Goal: Task Accomplishment & Management: Complete application form

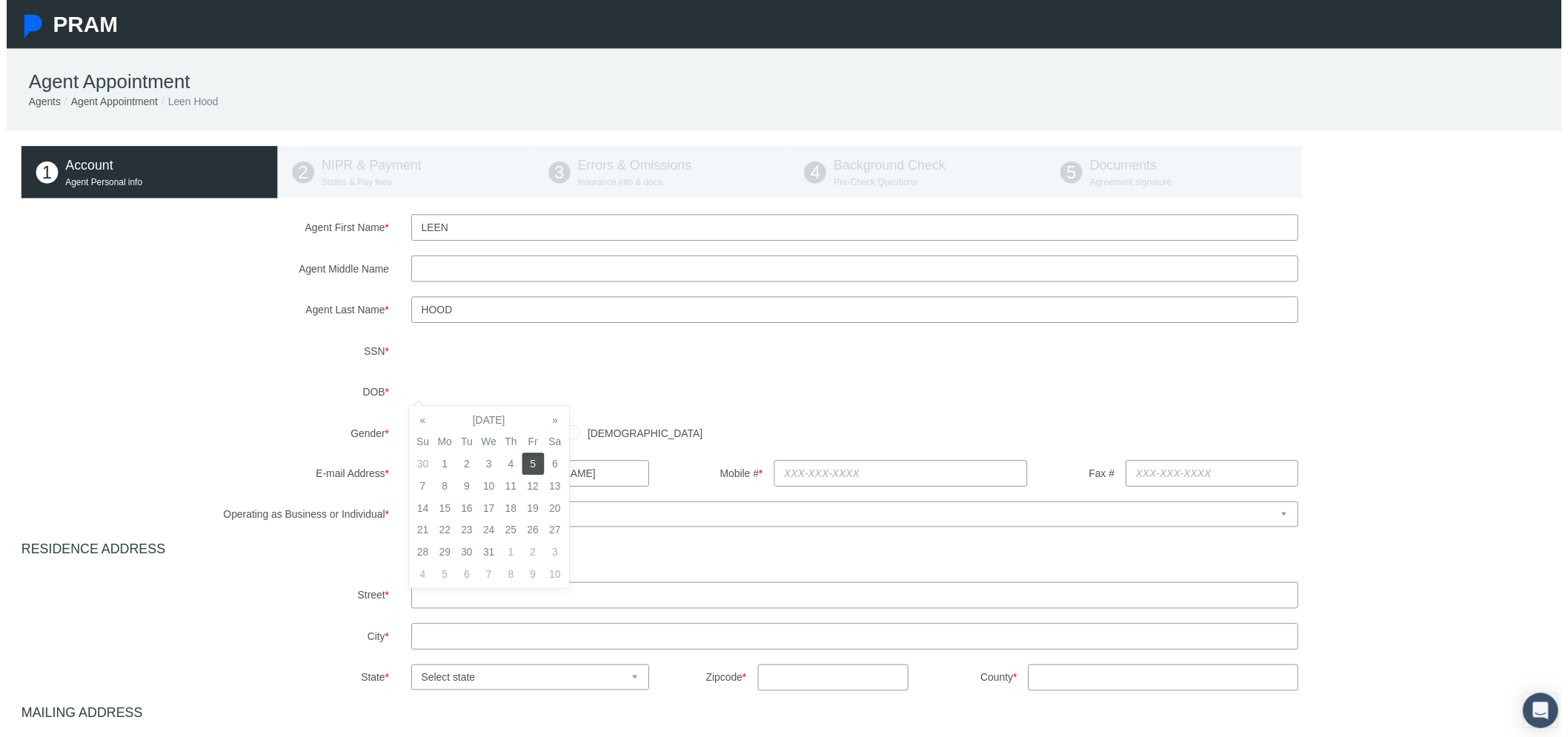
click at [180, 431] on label "Gender *" at bounding box center [200, 436] width 393 height 26
click at [410, 437] on input "[DEMOGRAPHIC_DATA]" at bounding box center [416, 434] width 15 height 15
radio input "true"
click at [893, 474] on input "text" at bounding box center [903, 478] width 256 height 26
type input "714-111-3333"
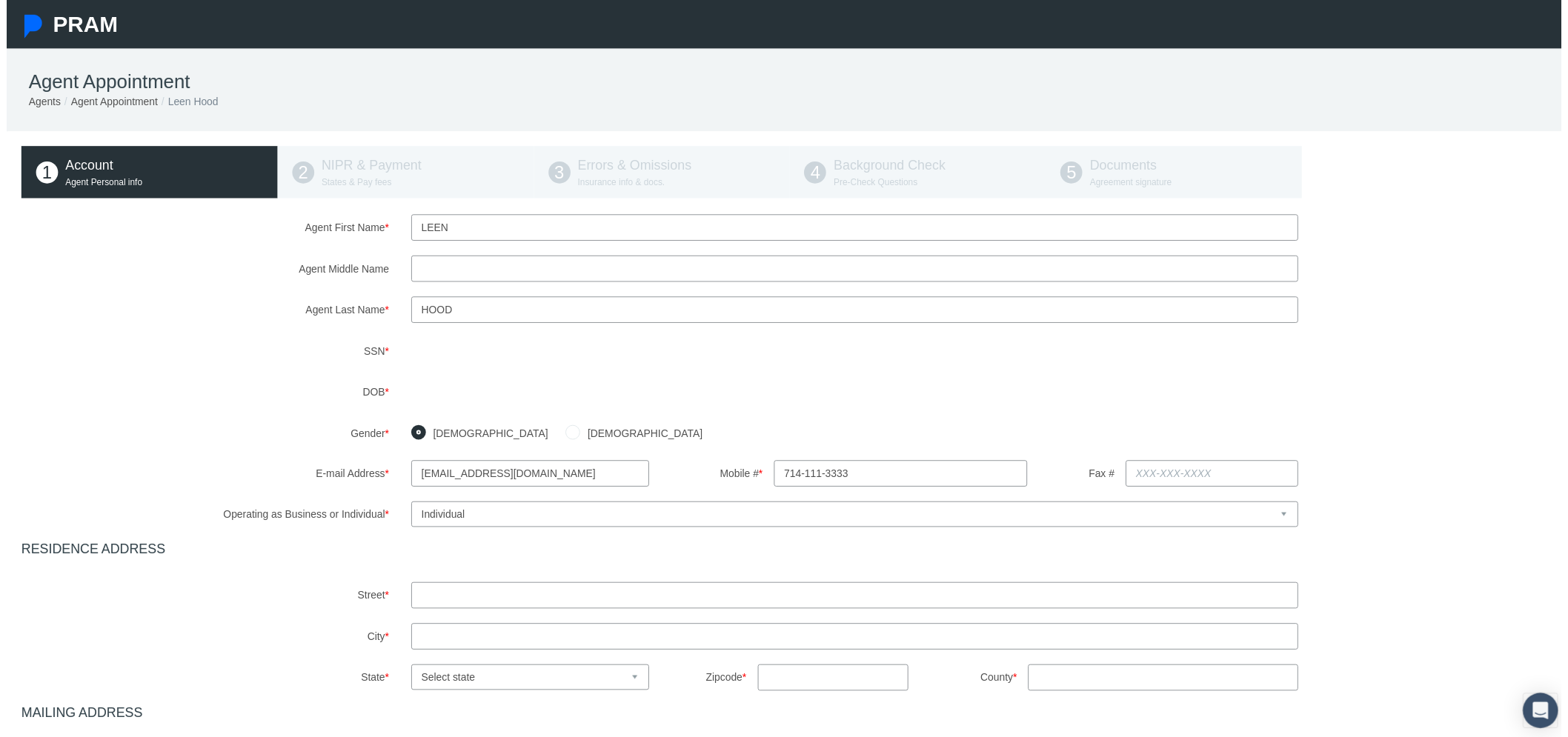
click at [635, 603] on input "text" at bounding box center [856, 600] width 895 height 26
type input "[STREET_ADDRESS]"
click at [441, 654] on input "text" at bounding box center [856, 642] width 895 height 26
type input "malibu"
click at [455, 680] on select "Select state [US_STATE] [US_STATE] [US_STATE] [US_STATE] [US_STATE] [US_STATE] …" at bounding box center [528, 683] width 240 height 26
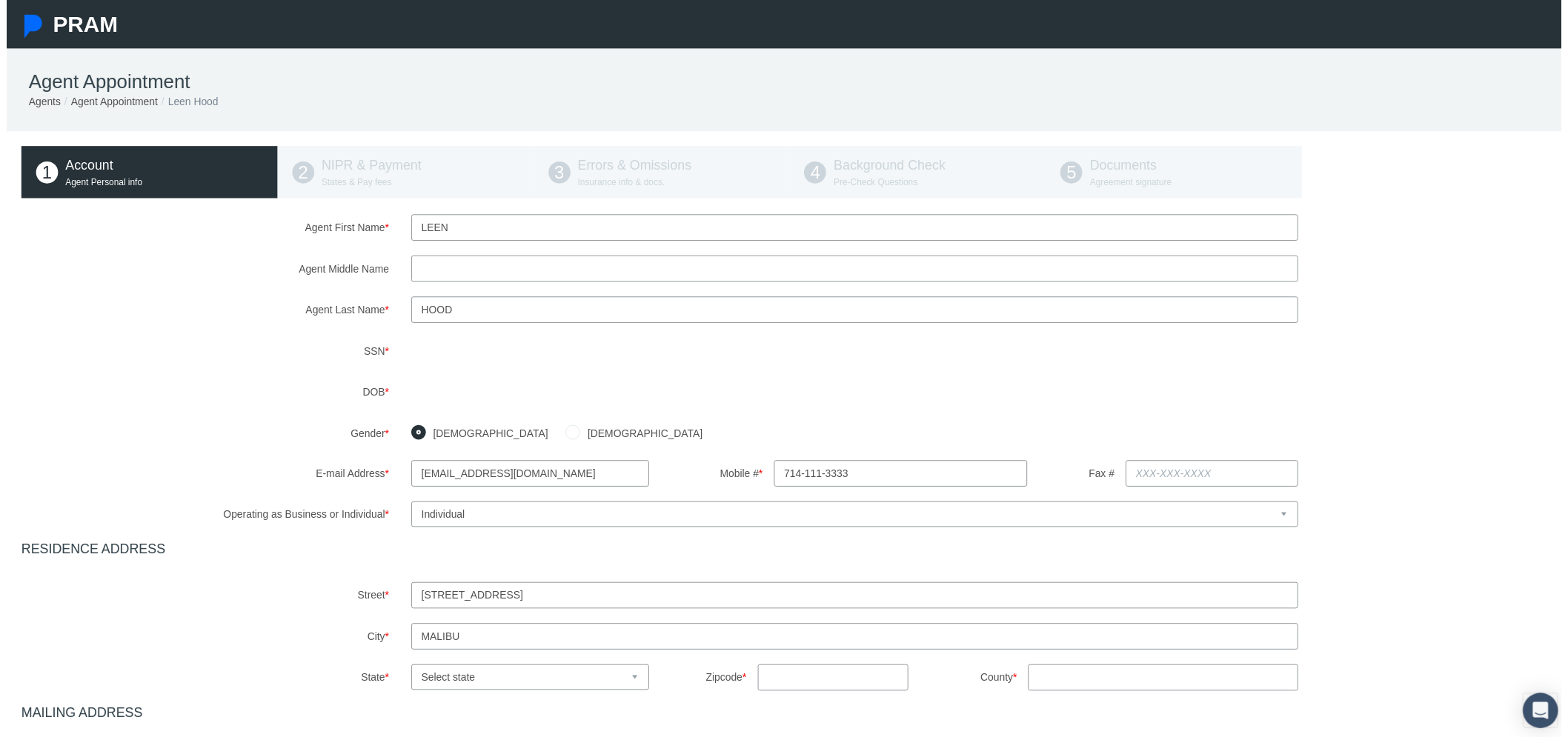
select select "CA"
click at [409, 670] on select "Select state [US_STATE] [US_STATE] [US_STATE] [US_STATE] [US_STATE] [US_STATE] …" at bounding box center [528, 683] width 240 height 26
click at [788, 680] on input "text" at bounding box center [835, 683] width 152 height 26
type input "92821"
click at [1069, 689] on input "County *" at bounding box center [1167, 683] width 273 height 26
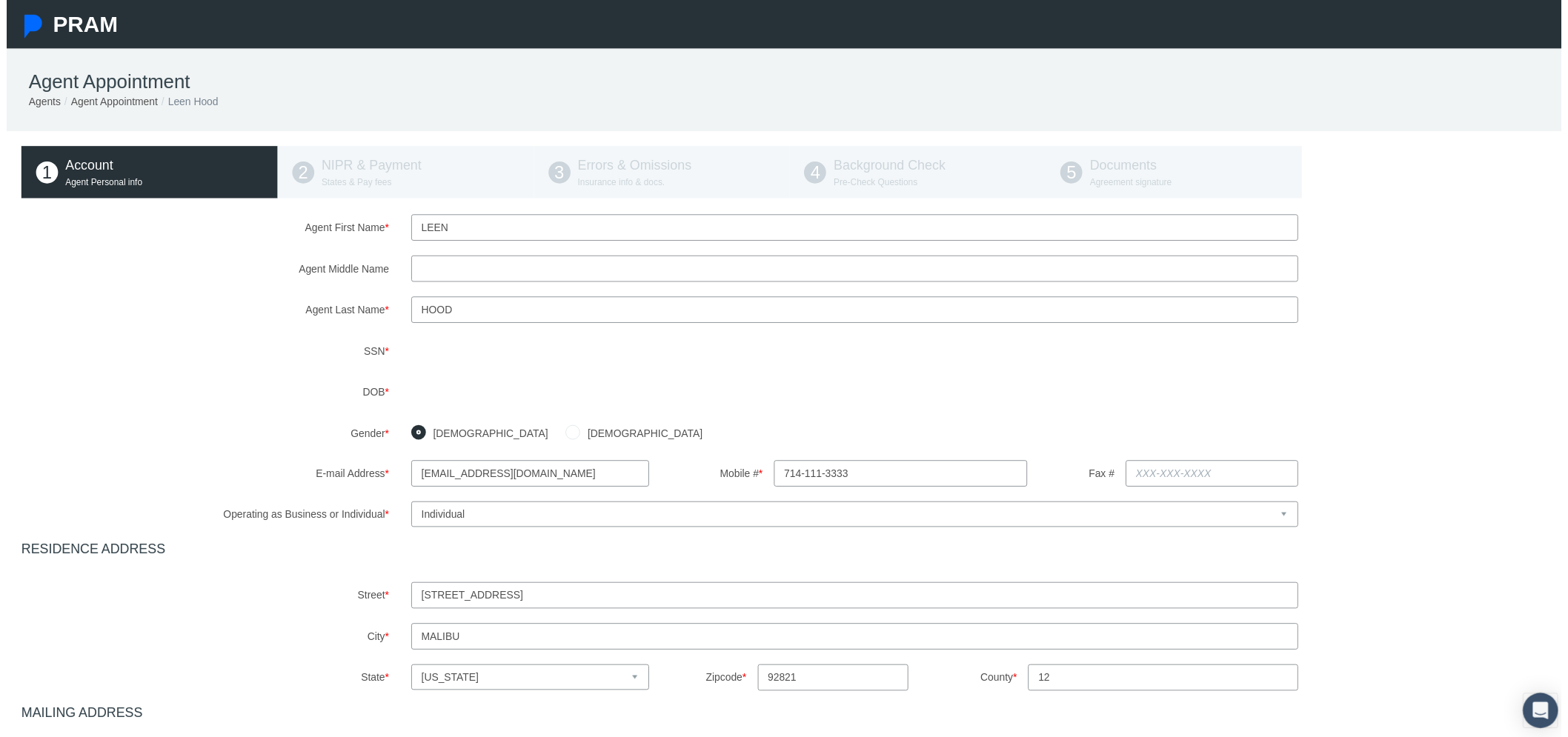
type input "1"
type input "malibu"
click at [921, 678] on label "County *" at bounding box center [970, 683] width 99 height 26
click at [1031, 678] on input "malibu" at bounding box center [1167, 683] width 273 height 26
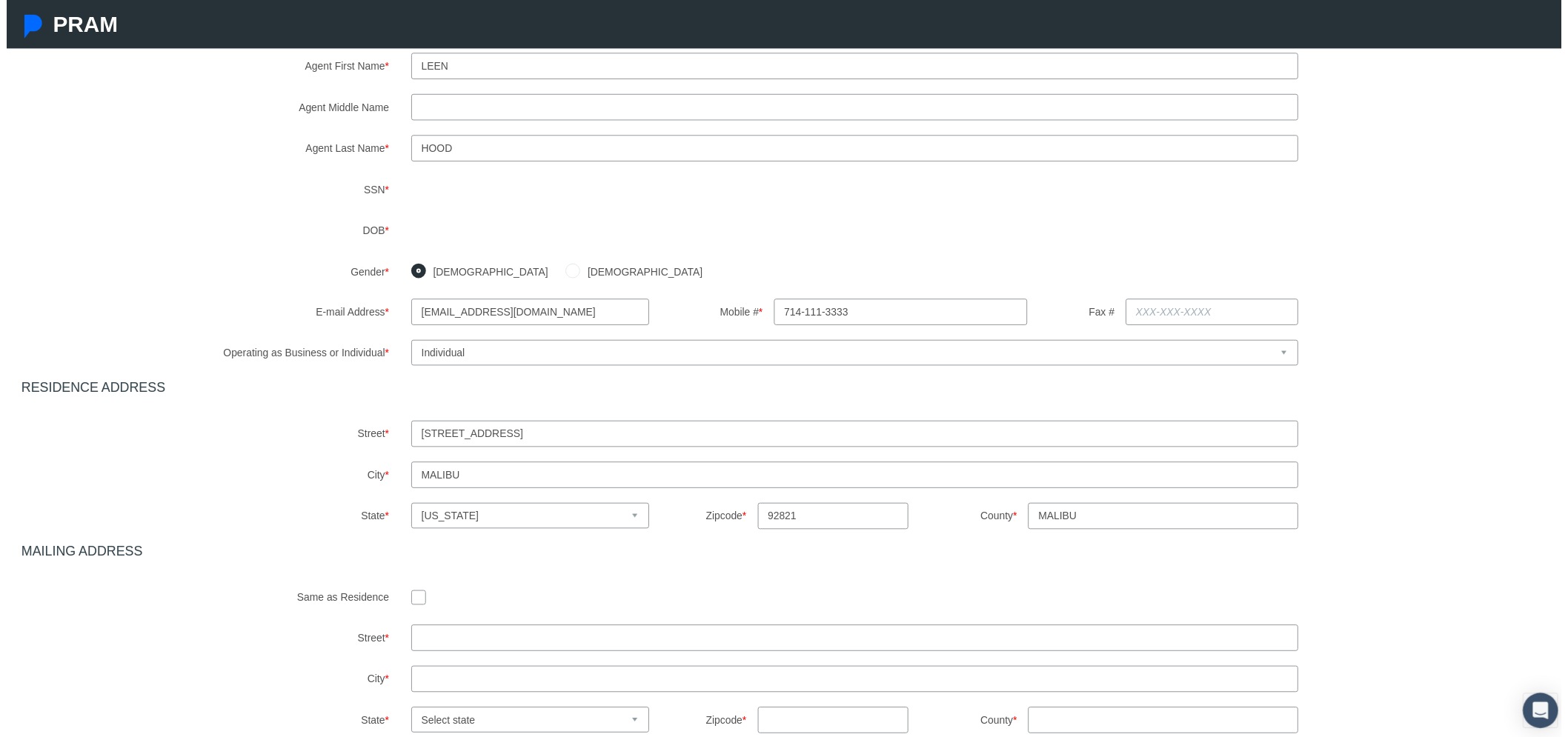
scroll to position [165, 0]
drag, startPoint x: 768, startPoint y: 514, endPoint x: 880, endPoint y: 521, distance: 112.2
click at [880, 521] on input "92821" at bounding box center [835, 519] width 152 height 26
type input "90210"
click at [409, 600] on input "checkbox" at bounding box center [416, 600] width 15 height 15
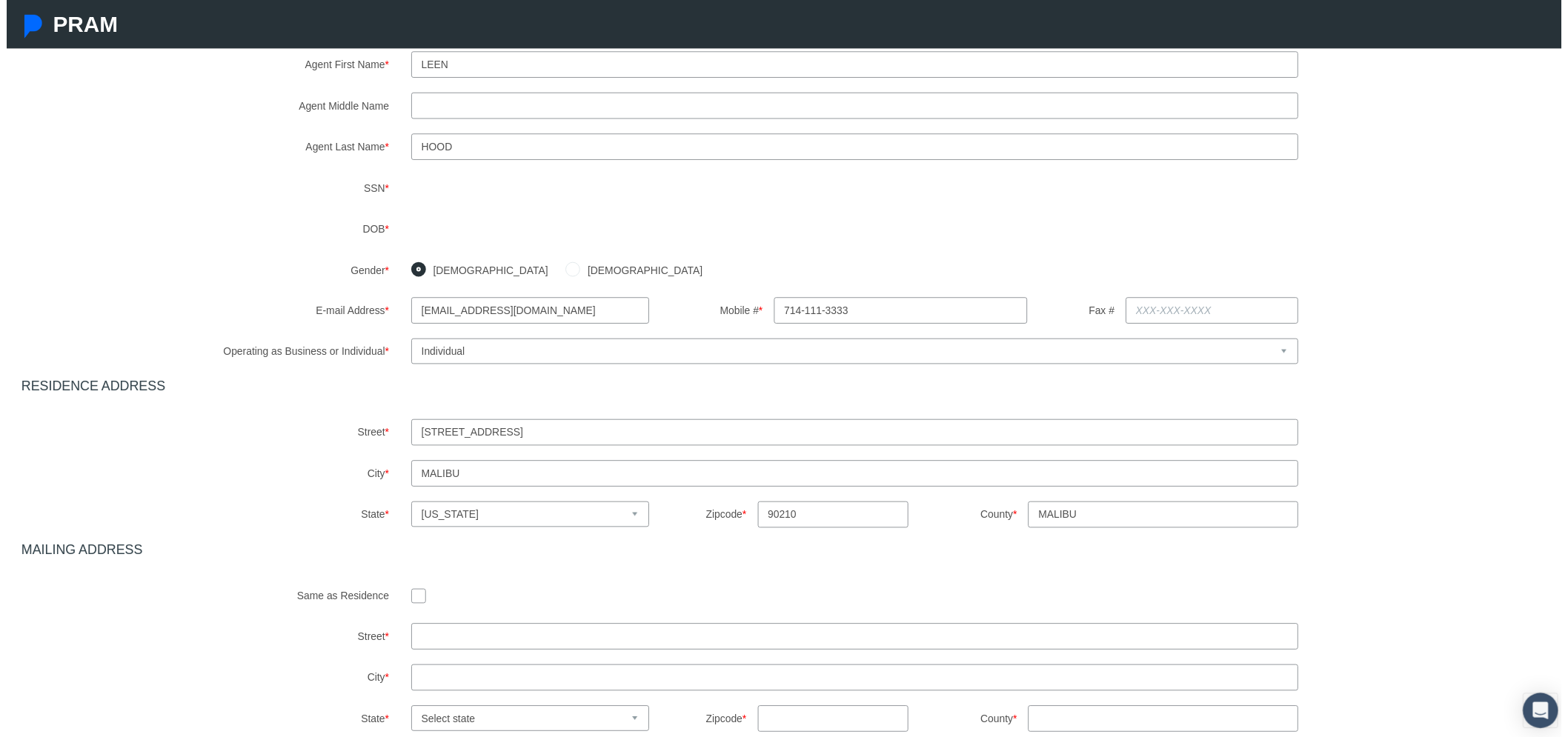
checkbox input "true"
click at [1529, 631] on link "Next" at bounding box center [1544, 645] width 44 height 26
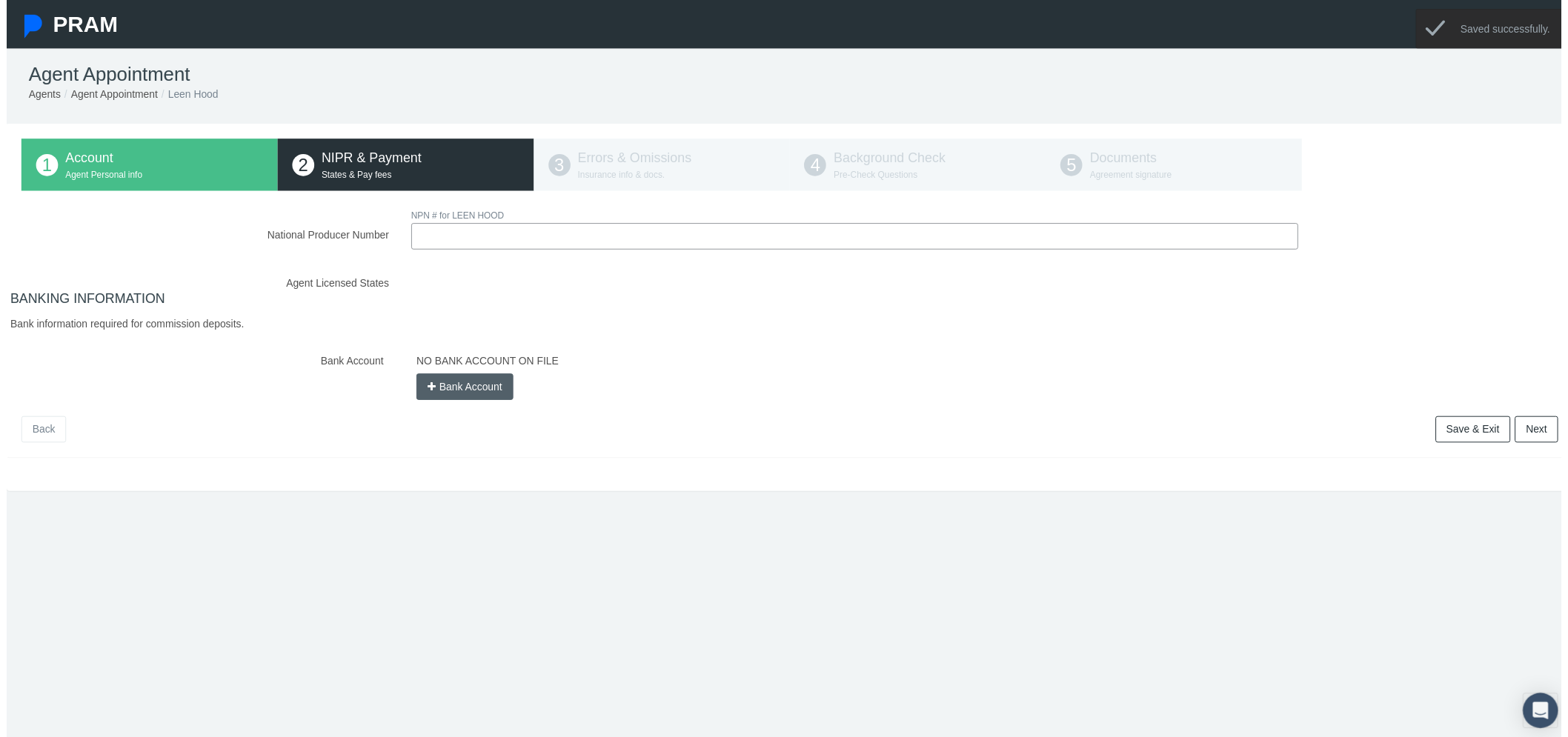
scroll to position [0, 0]
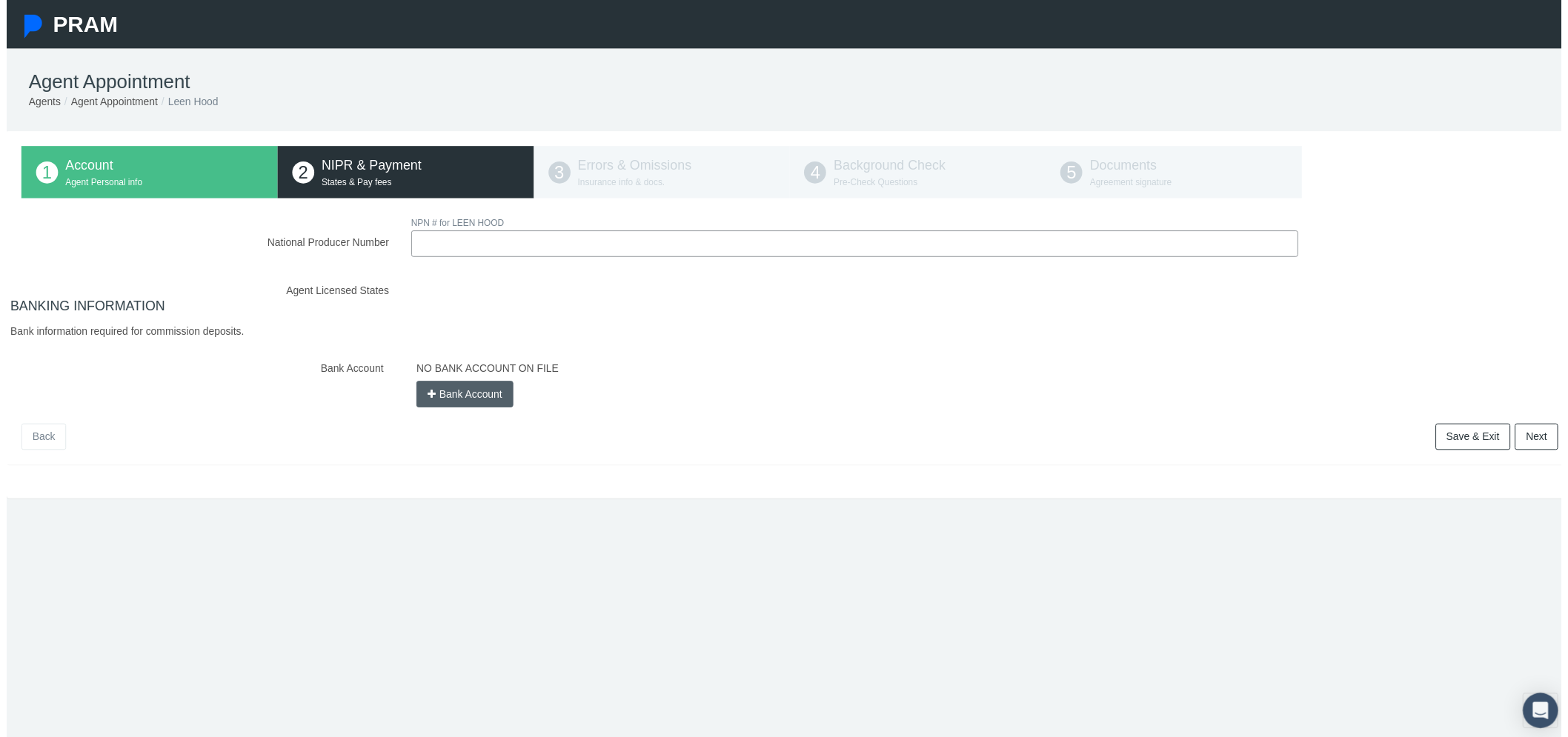
drag, startPoint x: 434, startPoint y: 250, endPoint x: 442, endPoint y: 254, distance: 8.9
click at [435, 249] on input "National Producer Number" at bounding box center [856, 245] width 895 height 26
paste input "21683007"
type input "21683007"
click at [452, 280] on div "National Producer Number NPN # for LEEN HOOD 21683007 Loading.." at bounding box center [790, 313] width 1551 height 195
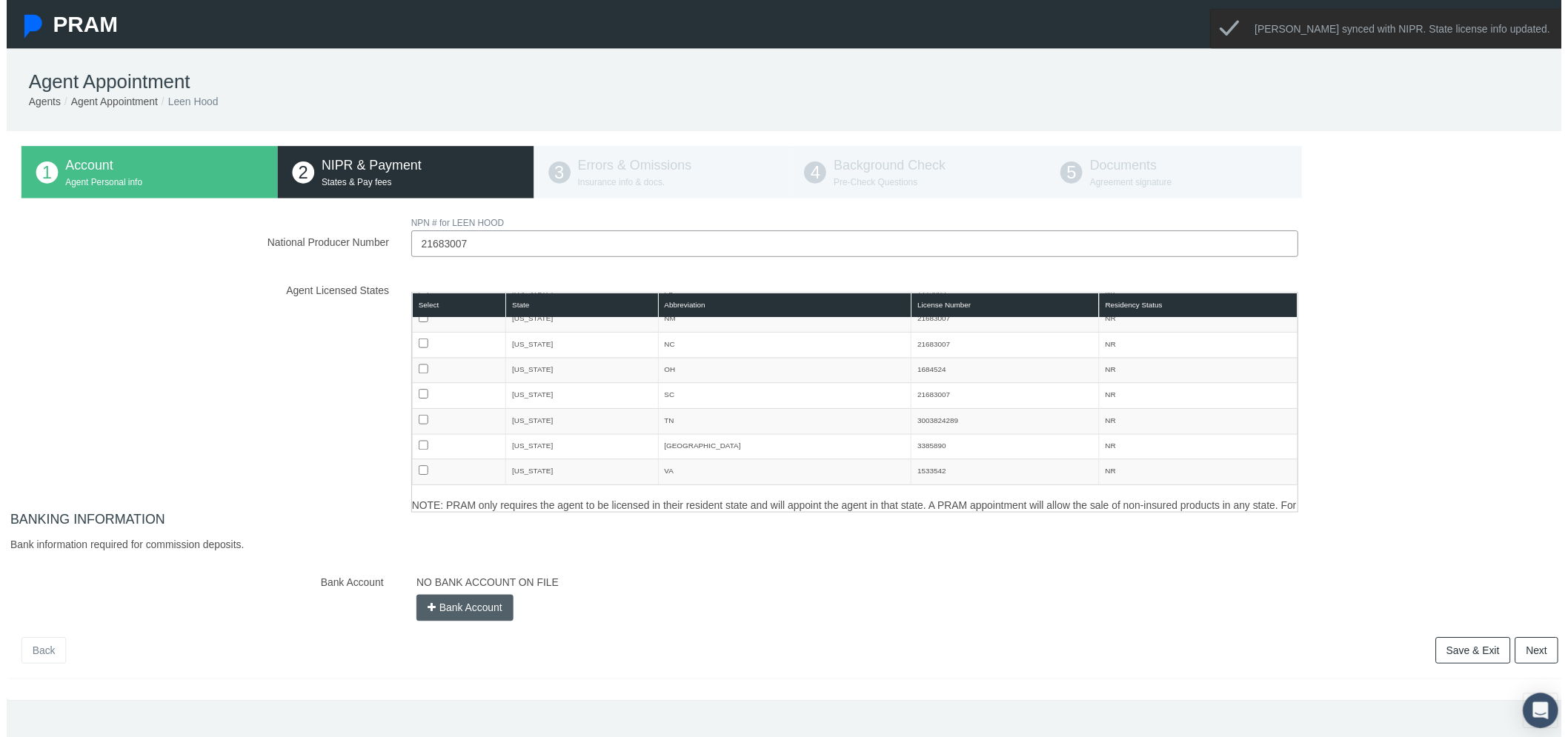
scroll to position [105, 0]
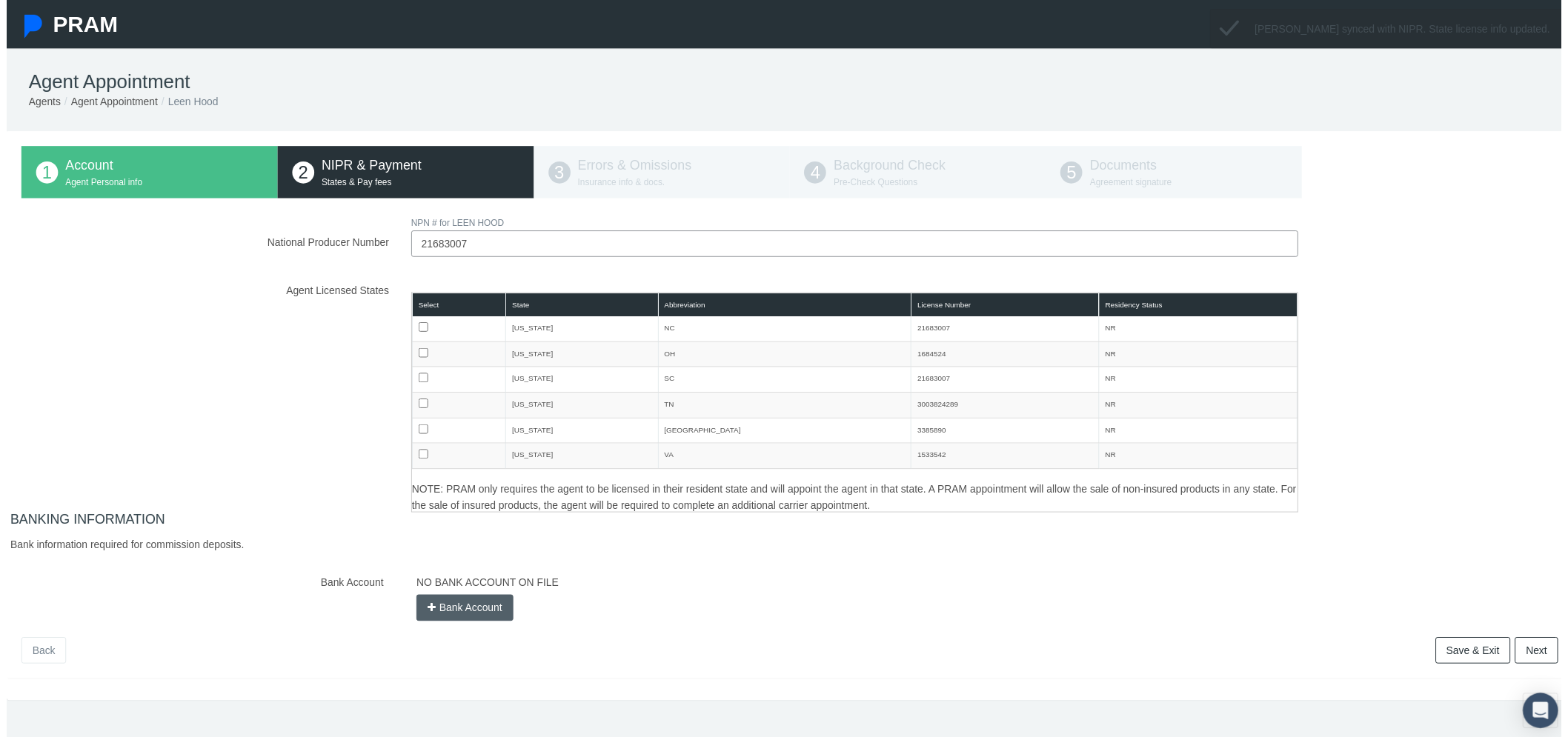
click at [494, 610] on button "Bank Account" at bounding box center [462, 614] width 98 height 26
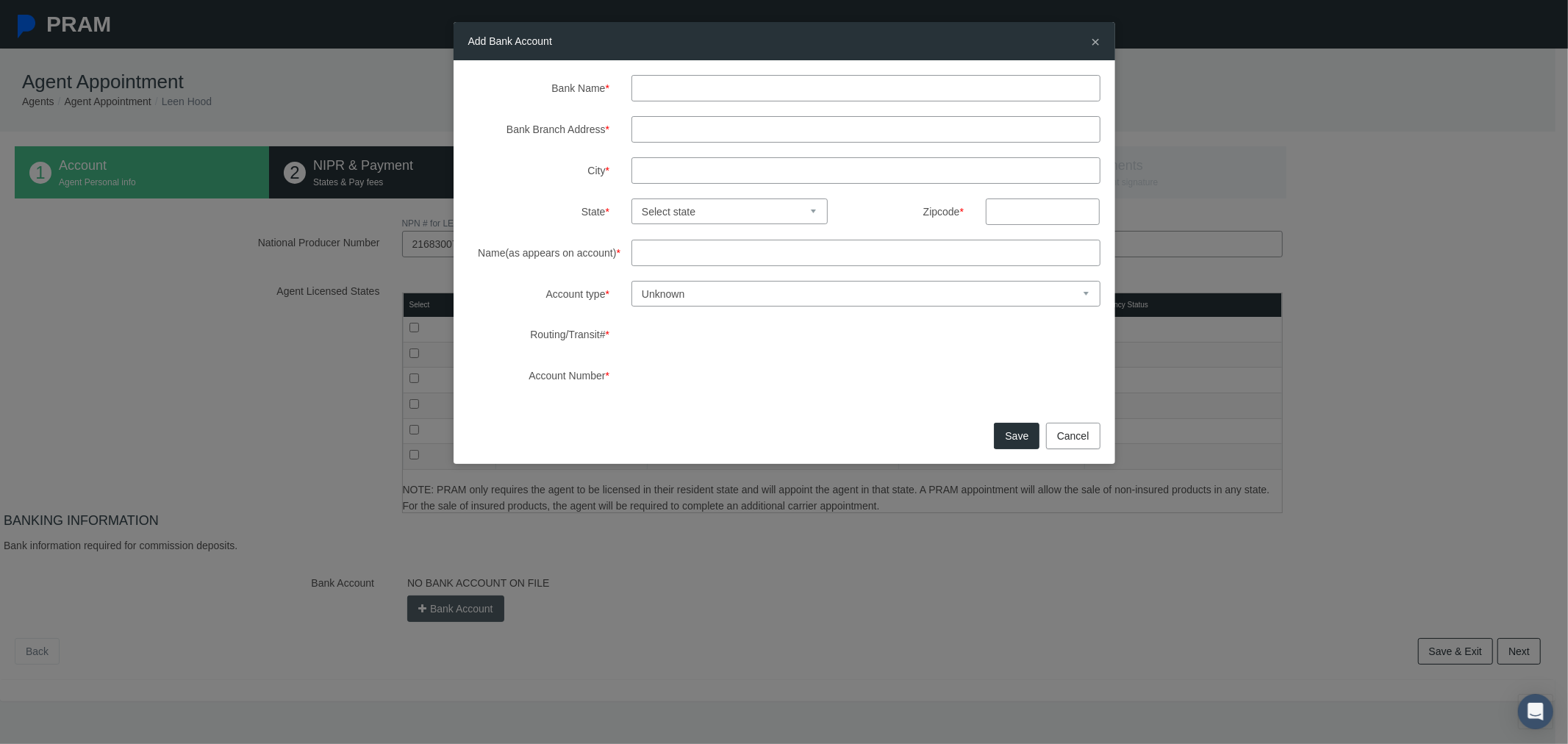
drag, startPoint x: 634, startPoint y: 83, endPoint x: 698, endPoint y: 96, distance: 65.3
click at [634, 82] on input "Bank Name *" at bounding box center [866, 88] width 469 height 26
type input "n"
type input "testing procedure"
click at [694, 136] on input "Bank Branch Address *" at bounding box center [866, 130] width 469 height 26
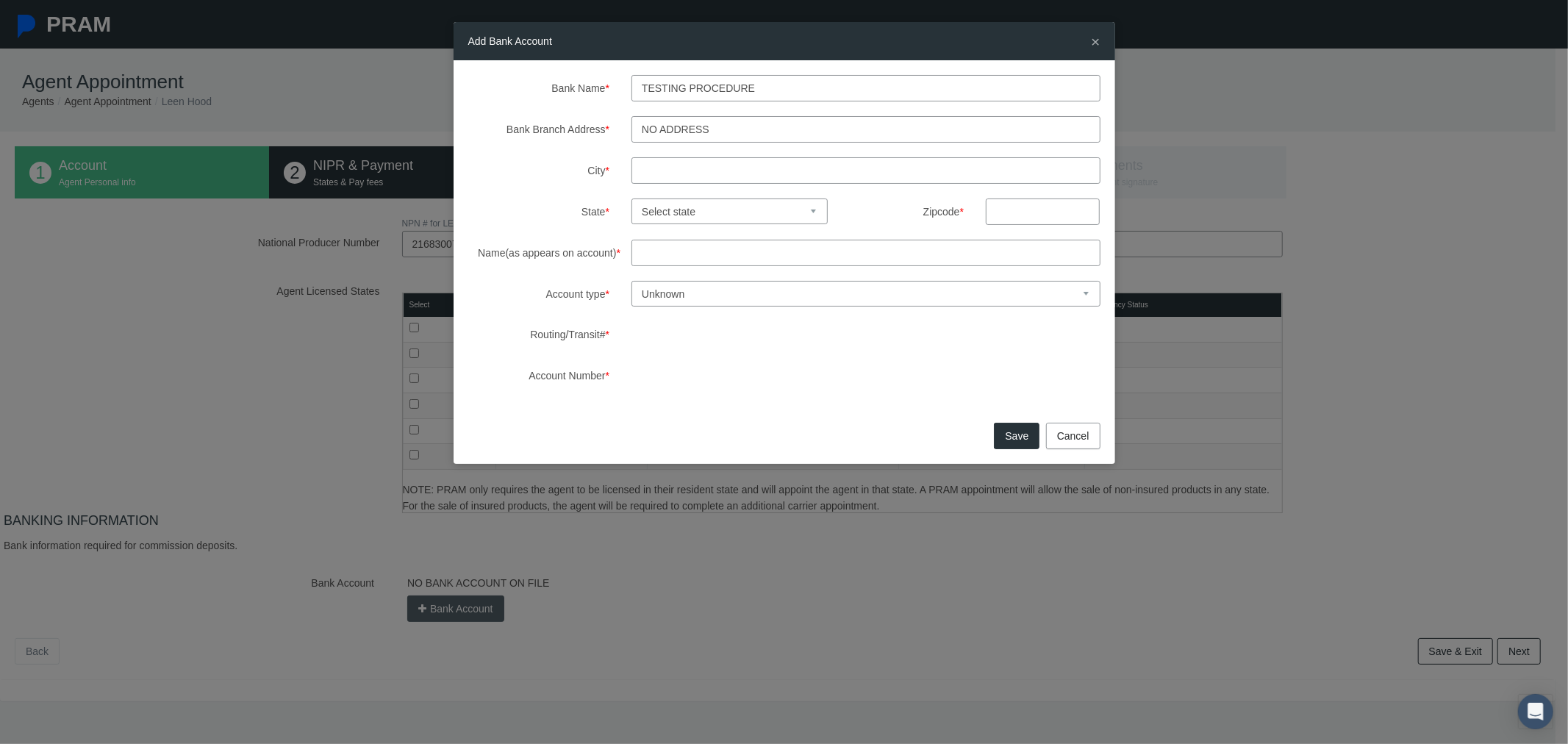
type input "no address"
click at [700, 160] on input "City *" at bounding box center [866, 170] width 469 height 26
type input "no city"
click at [790, 214] on select "Select state [US_STATE] [US_STATE] [US_STATE] [US_STATE] [US_STATE] [US_STATE] …" at bounding box center [729, 211] width 197 height 25
select select "AL"
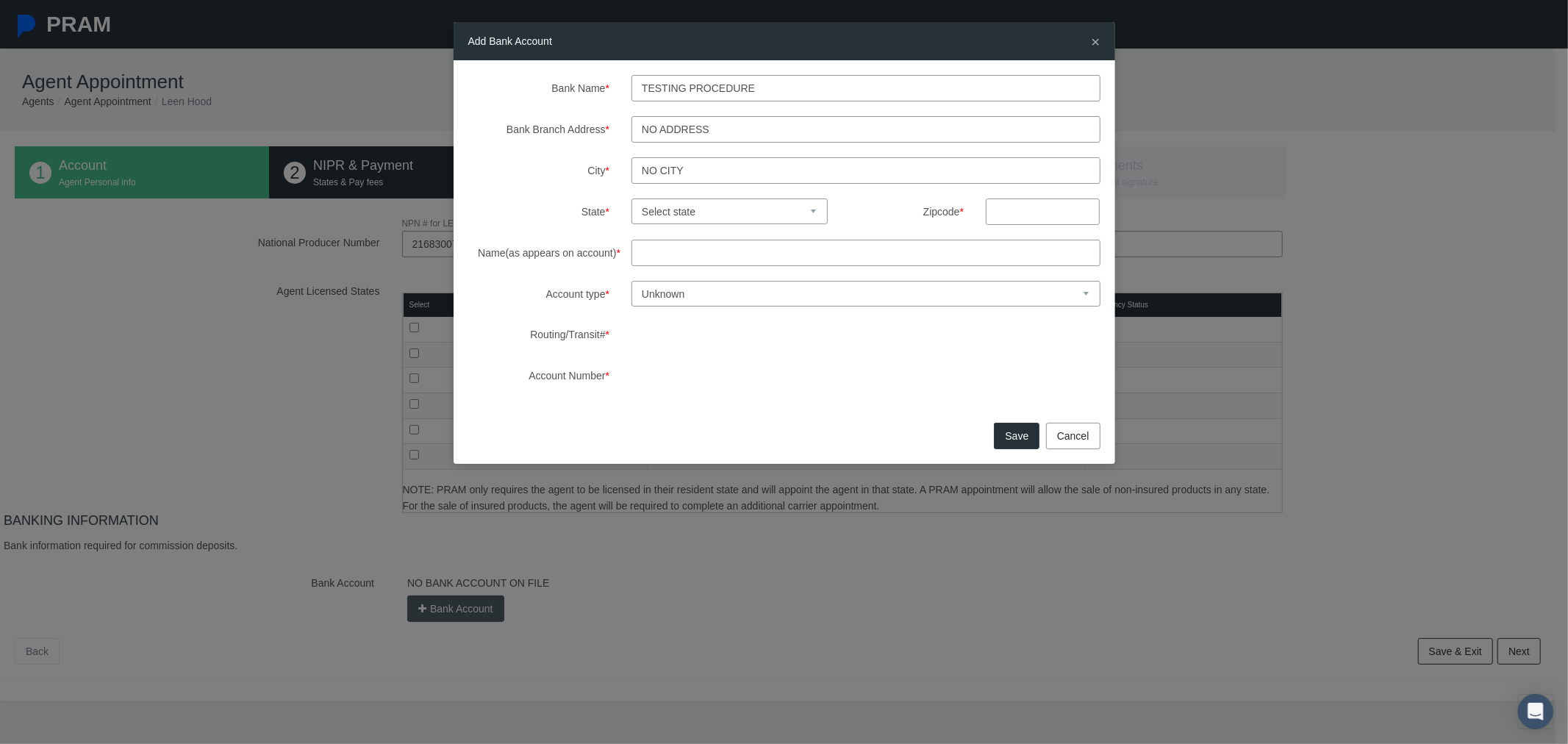
click at [631, 199] on select "Select state [US_STATE] [US_STATE] [US_STATE] [US_STATE] [US_STATE] [US_STATE] …" at bounding box center [729, 211] width 197 height 25
click at [1023, 210] on input "text" at bounding box center [1043, 212] width 114 height 26
type input "11111"
click at [782, 252] on input "Name(as appears on account) *" at bounding box center [866, 253] width 469 height 26
type input "no name this is a test"
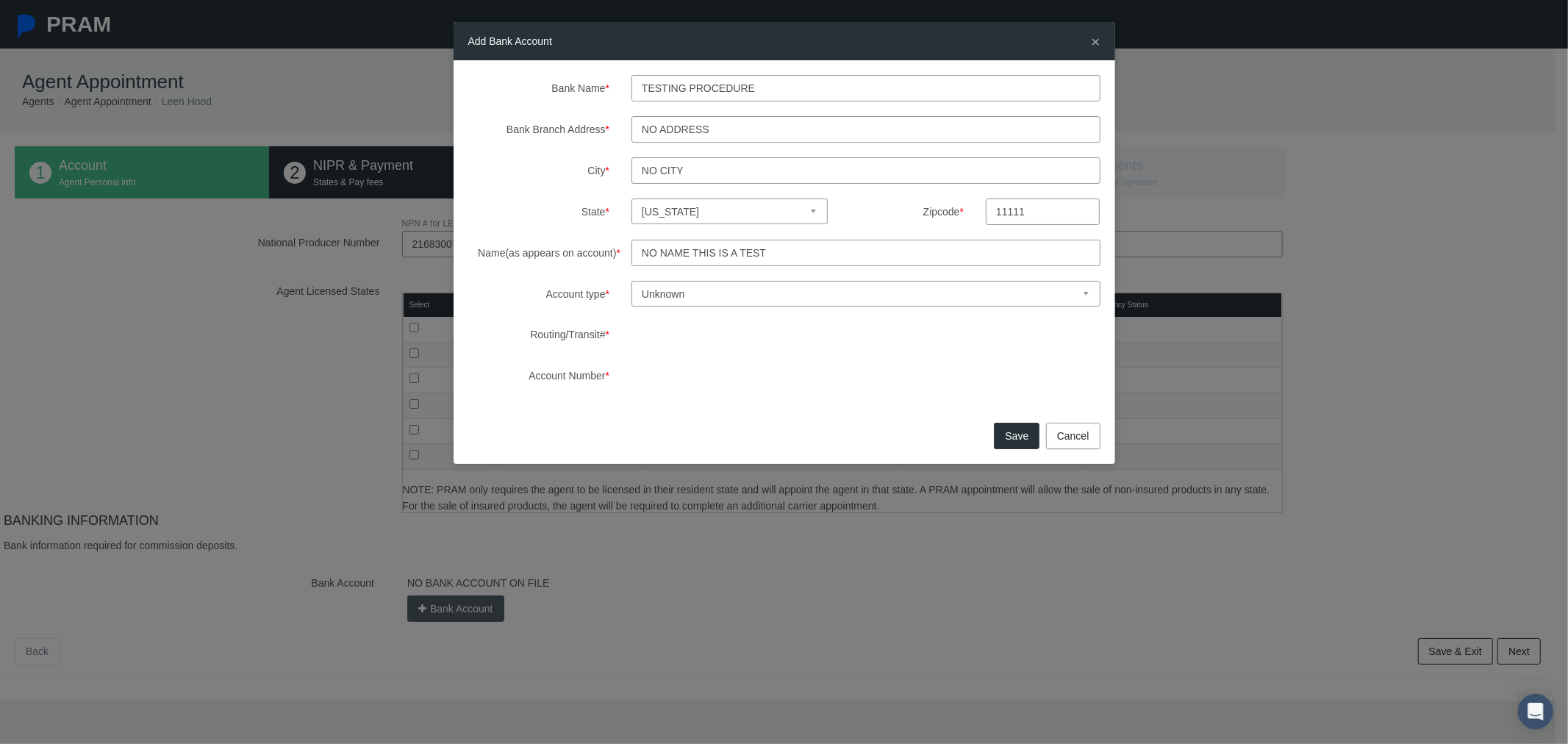
drag, startPoint x: 750, startPoint y: 295, endPoint x: 750, endPoint y: 305, distance: 10.0
click at [750, 295] on select "Unknown Checking Savings" at bounding box center [866, 293] width 469 height 25
select select "1"
click at [631, 281] on select "Unknown Checking Savings" at bounding box center [866, 293] width 469 height 25
click at [1008, 437] on button "Save" at bounding box center [1016, 436] width 45 height 26
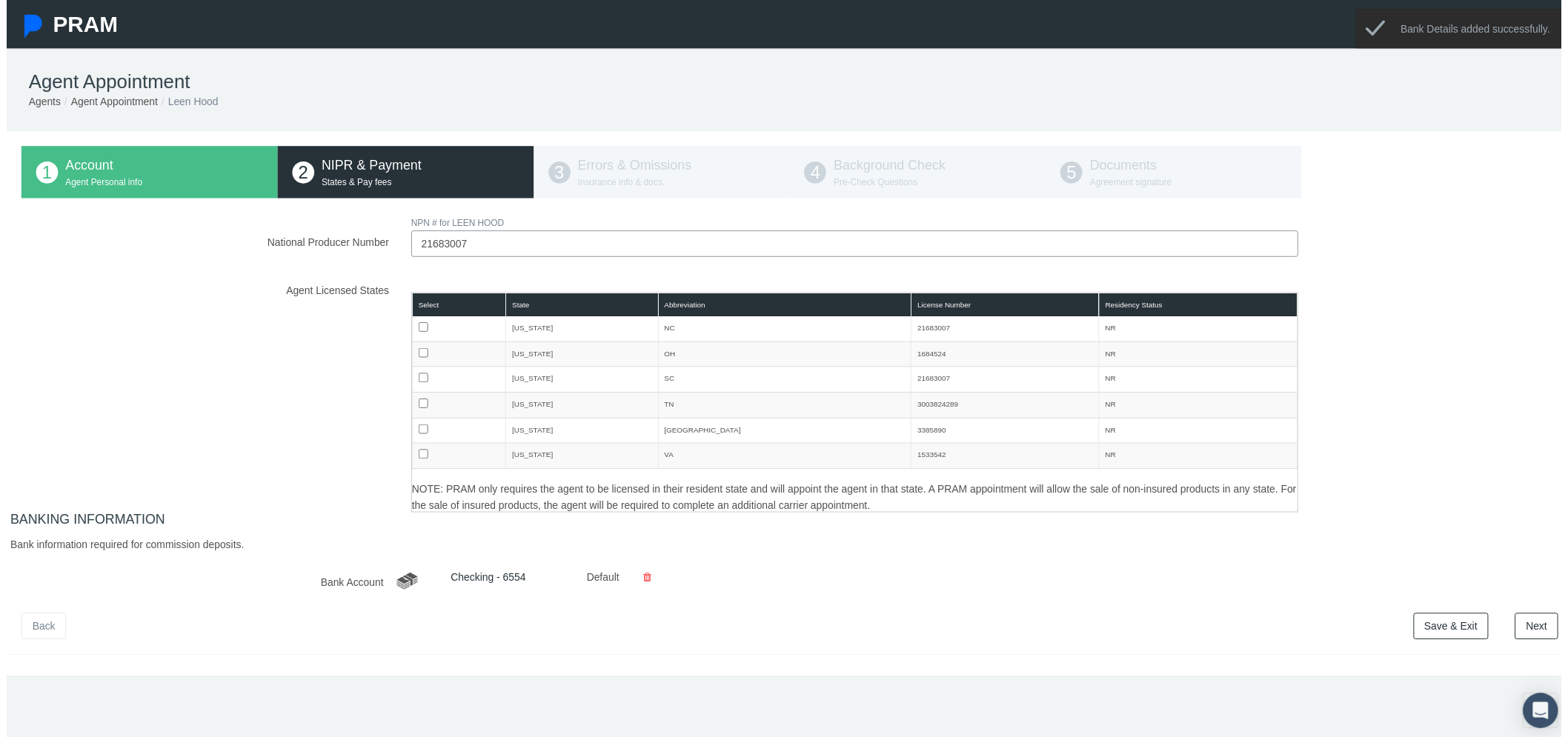
click at [1537, 630] on link "Next" at bounding box center [1544, 631] width 44 height 26
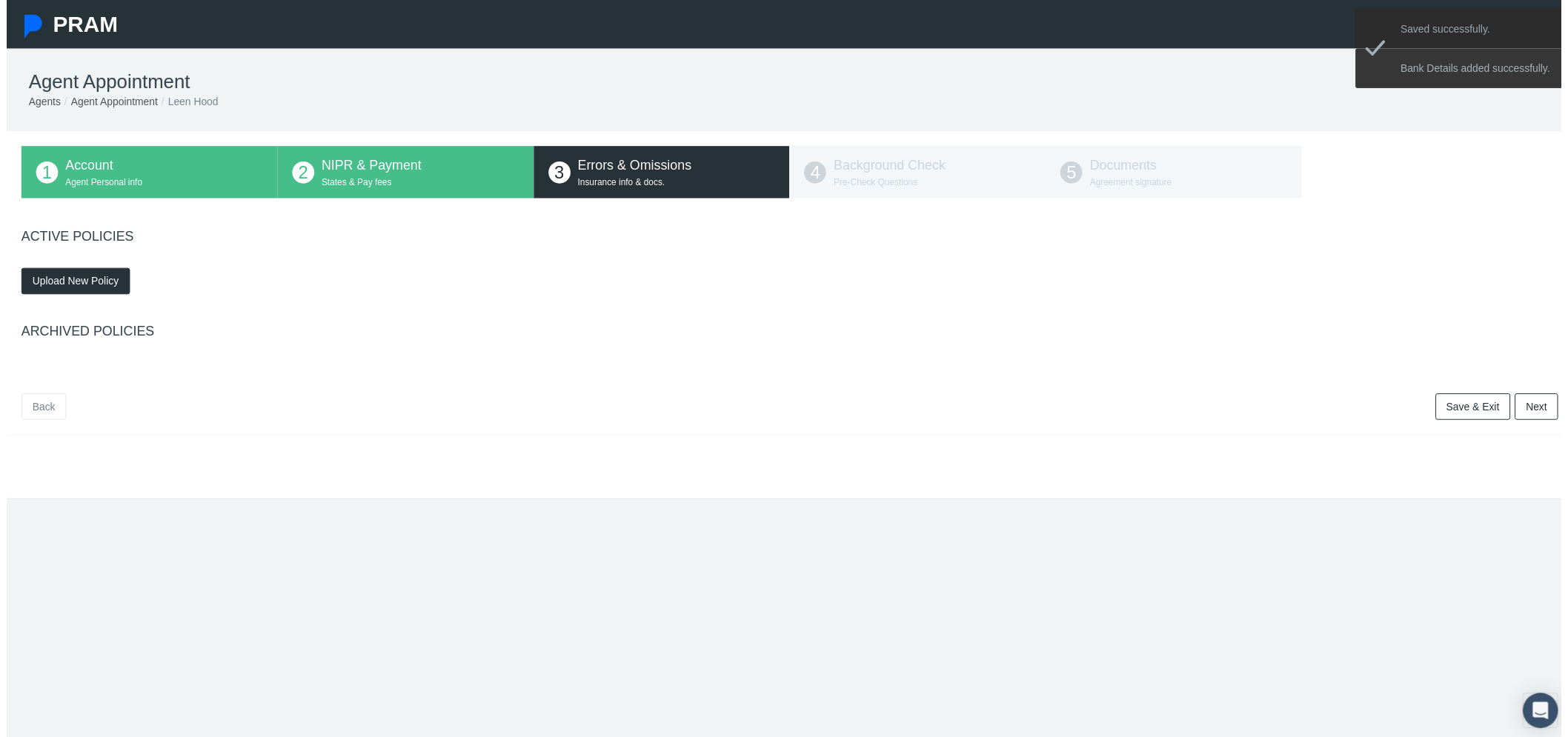
click at [59, 281] on span "Upload New Policy" at bounding box center [69, 283] width 88 height 12
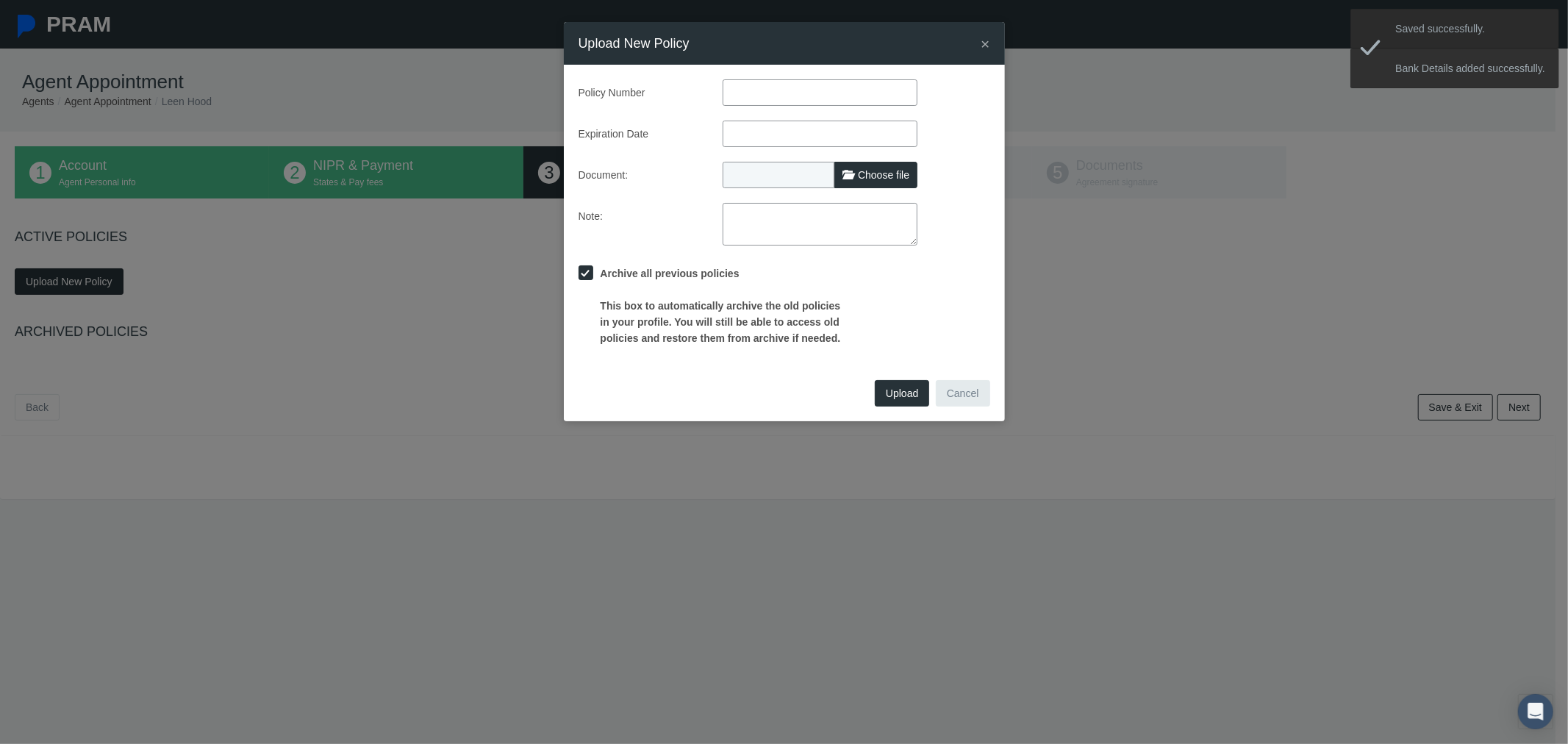
click at [772, 92] on input "text" at bounding box center [820, 93] width 195 height 26
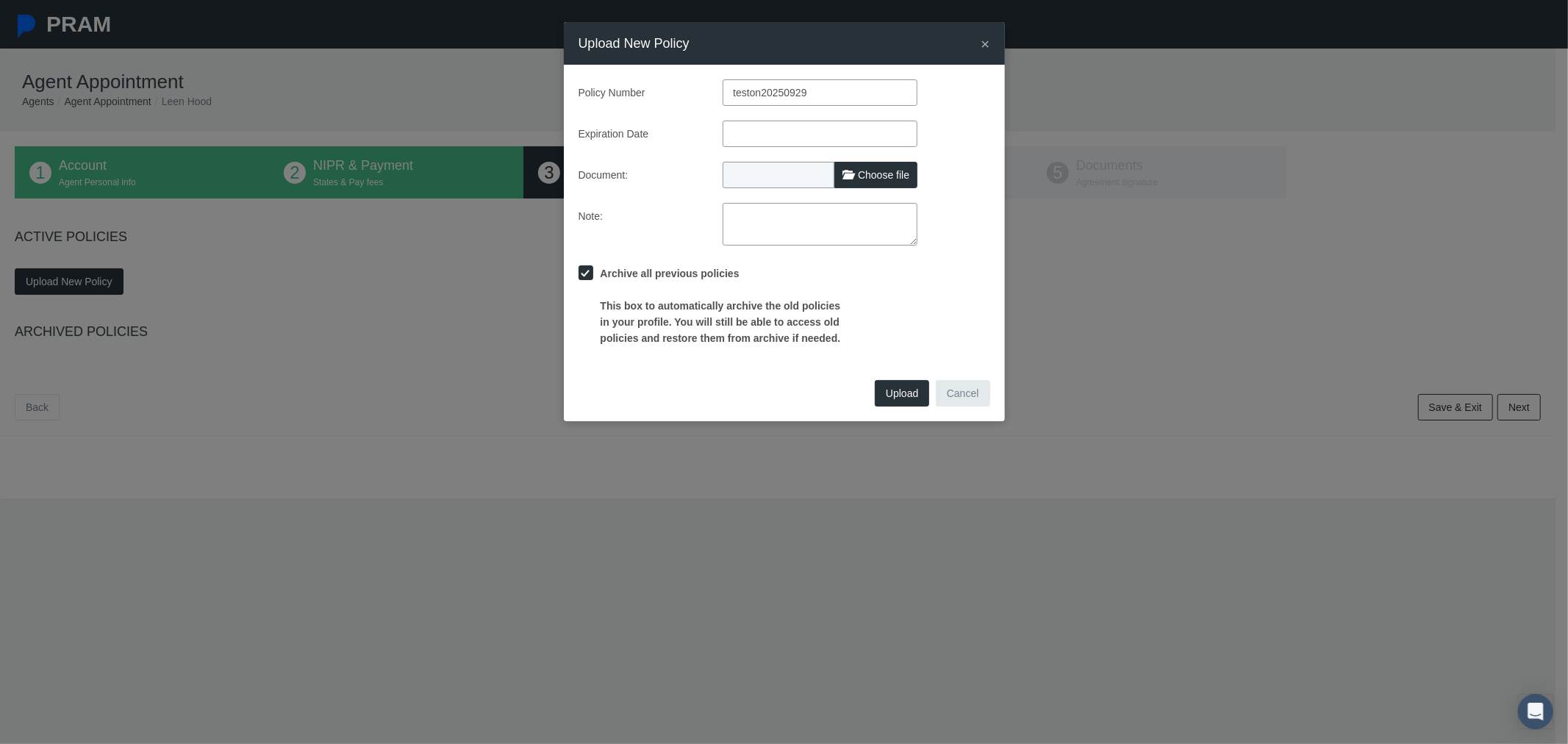
type input "teston20250929"
click at [792, 126] on input "text" at bounding box center [820, 133] width 195 height 26
type input "[DATE]"
click at [706, 165] on label "Document:" at bounding box center [640, 175] width 145 height 26
click at [905, 173] on span "Choose file" at bounding box center [883, 174] width 52 height 12
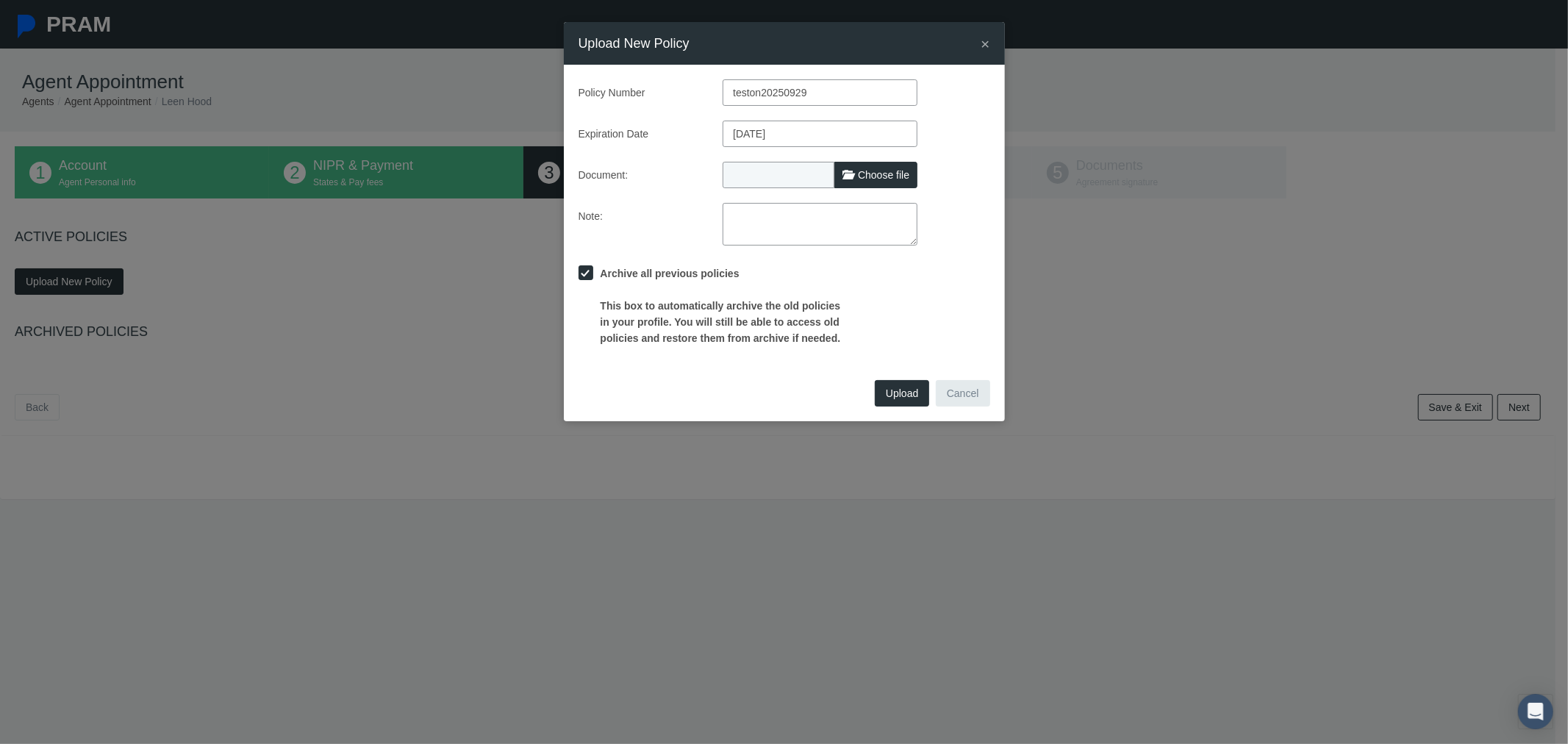
click at [905, 173] on input "Choose file" at bounding box center [820, 172] width 195 height 21
type input "C:\fakepath\Sample Image to upload.png"
type input "Sample Image to upload.png"
click at [829, 214] on textarea at bounding box center [820, 224] width 195 height 42
type textarea "t"
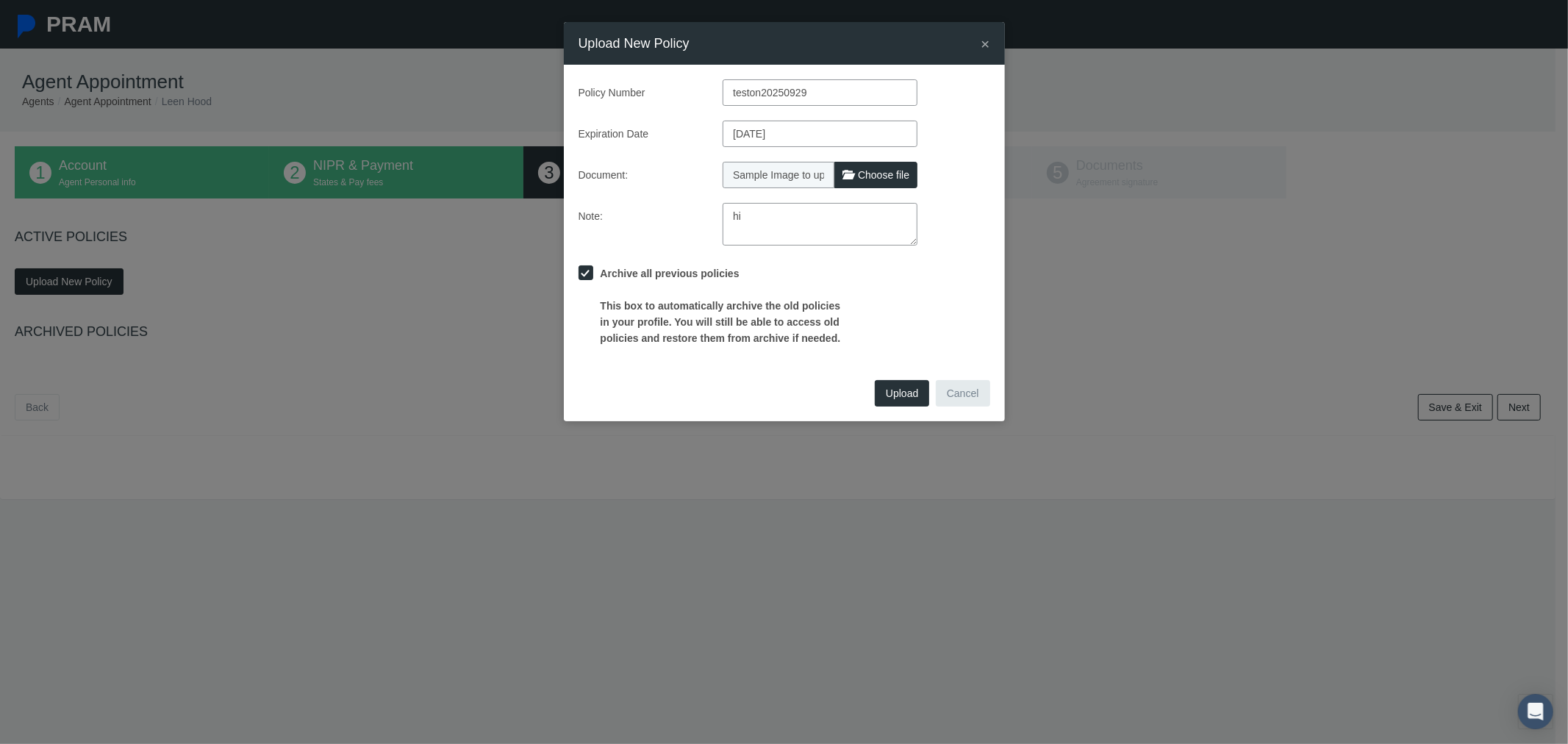
type textarea "h"
type textarea "this is a ky test"
click at [904, 395] on span "Upload" at bounding box center [902, 393] width 32 height 12
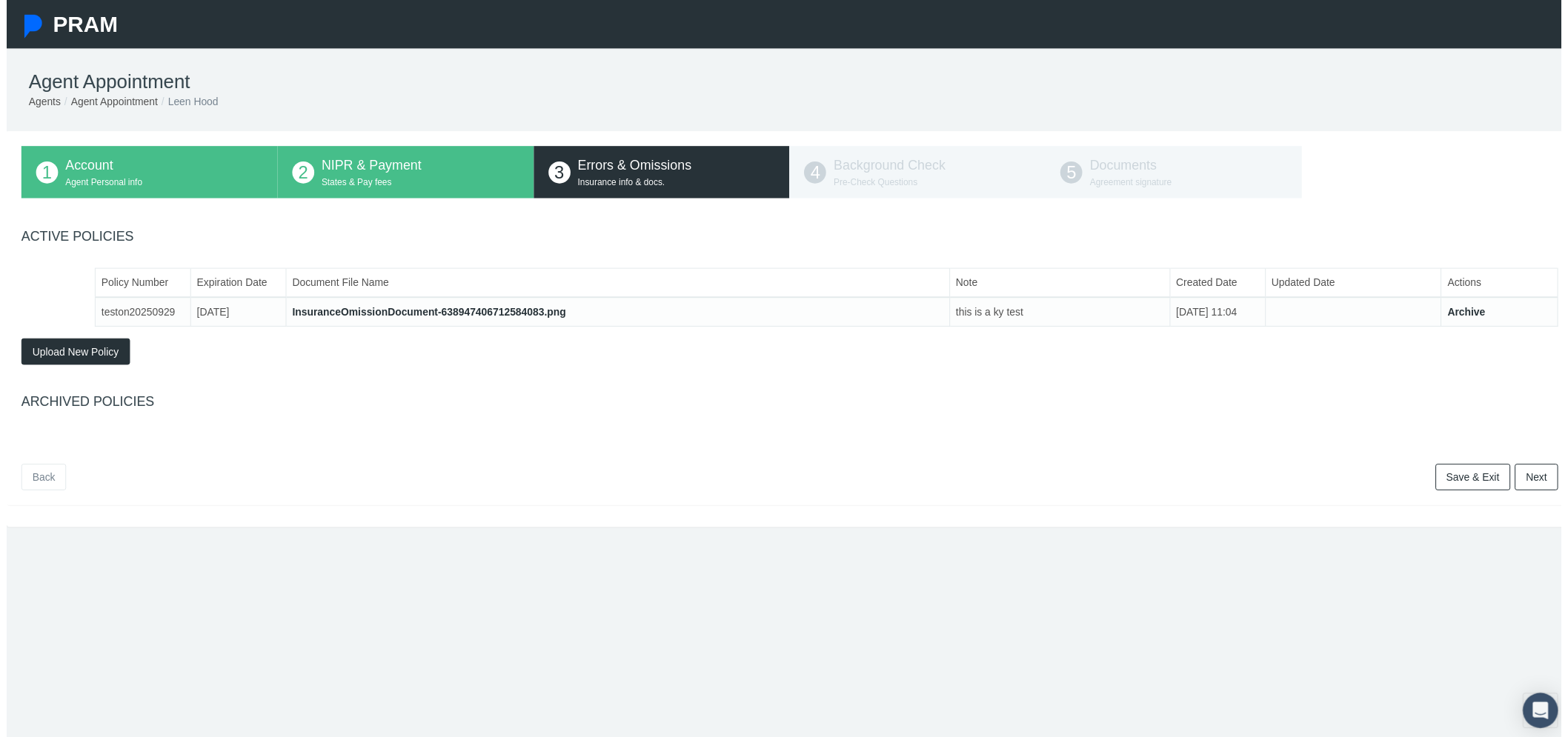
click at [1531, 478] on link "Next" at bounding box center [1544, 481] width 44 height 26
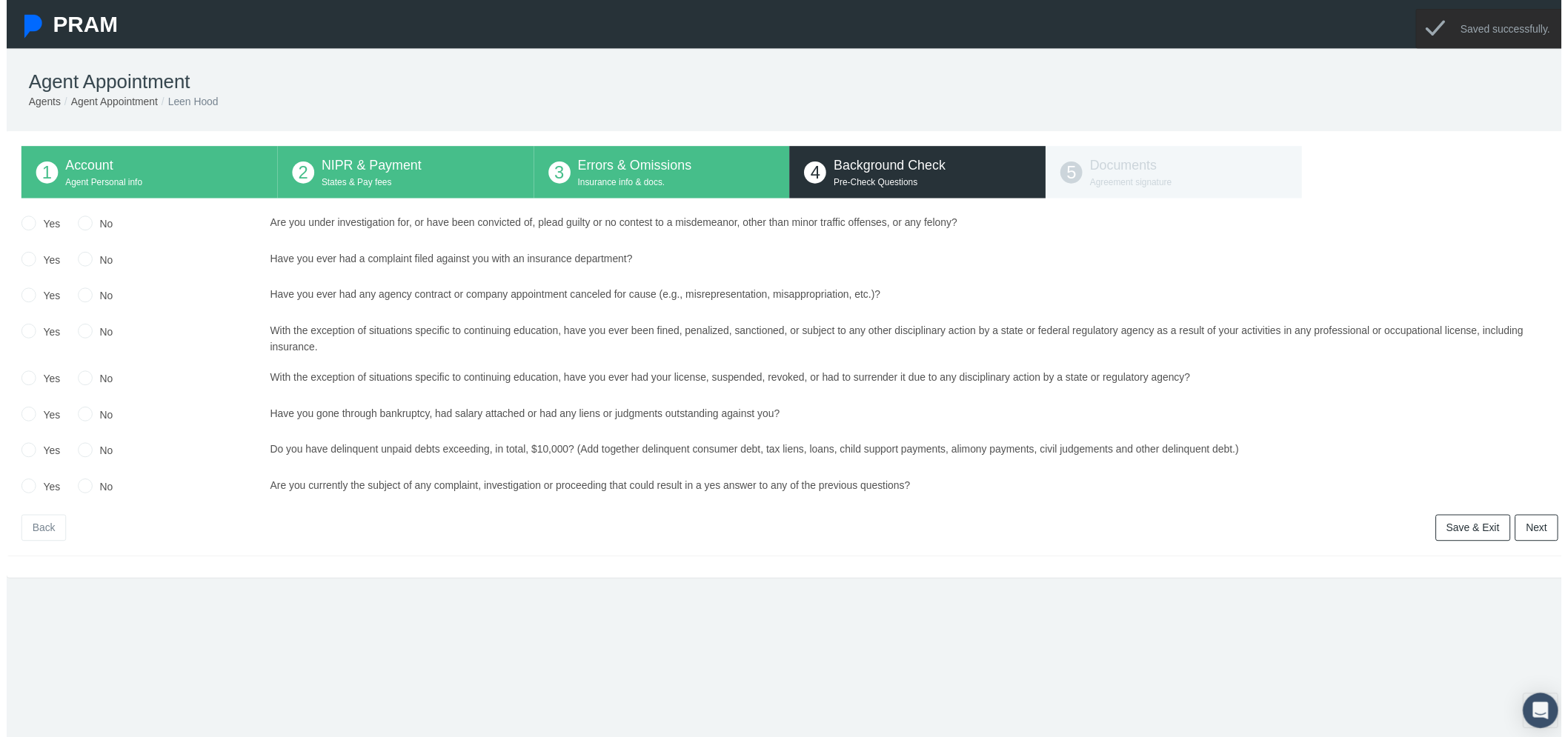
click at [79, 227] on input "No" at bounding box center [79, 223] width 15 height 15
radio input "true"
click at [80, 262] on input "No" at bounding box center [79, 259] width 15 height 15
radio input "true"
click at [78, 294] on input "No" at bounding box center [79, 296] width 15 height 15
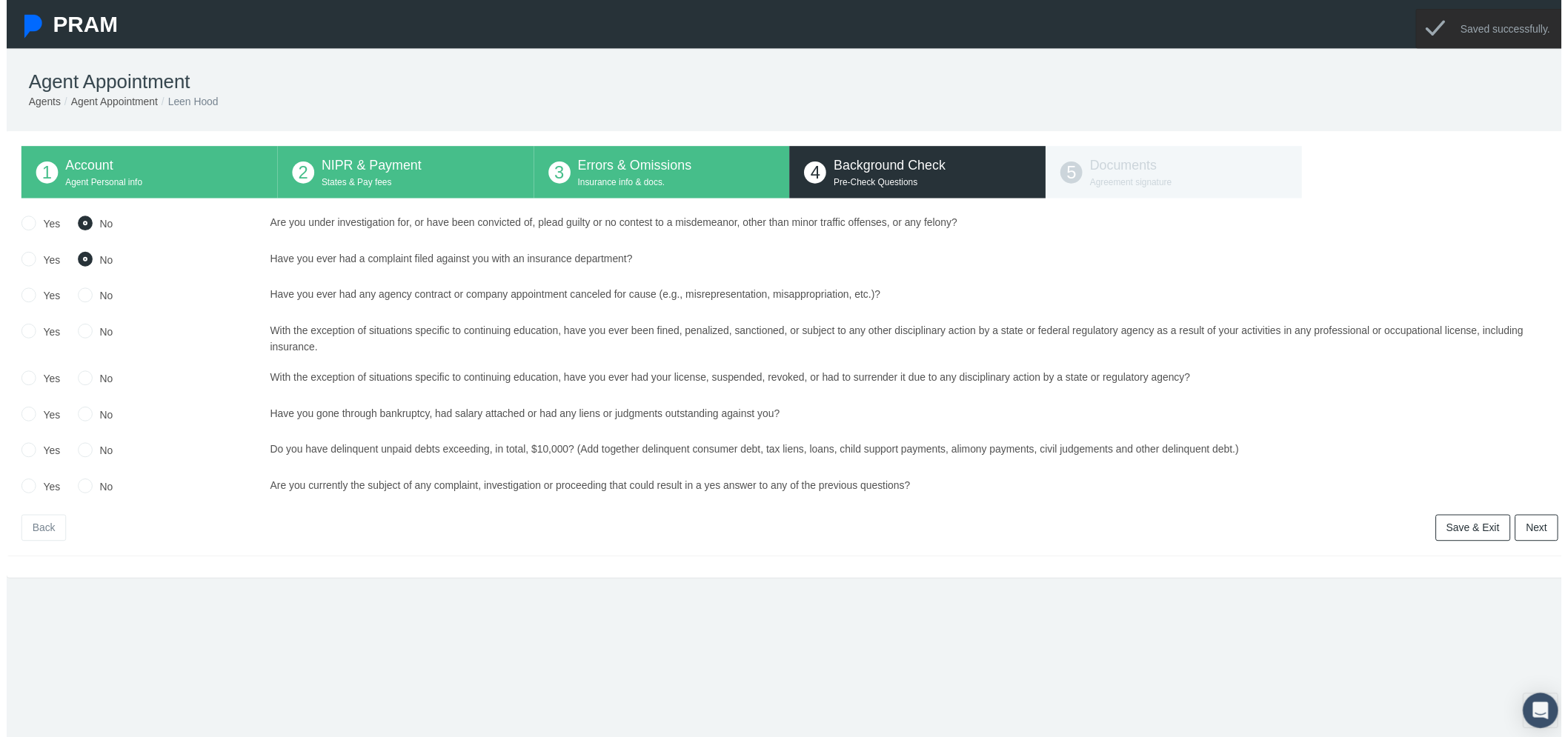
radio input "true"
click at [77, 338] on input "No" at bounding box center [79, 332] width 15 height 15
radio input "true"
click at [75, 379] on input "No" at bounding box center [79, 380] width 15 height 15
radio input "true"
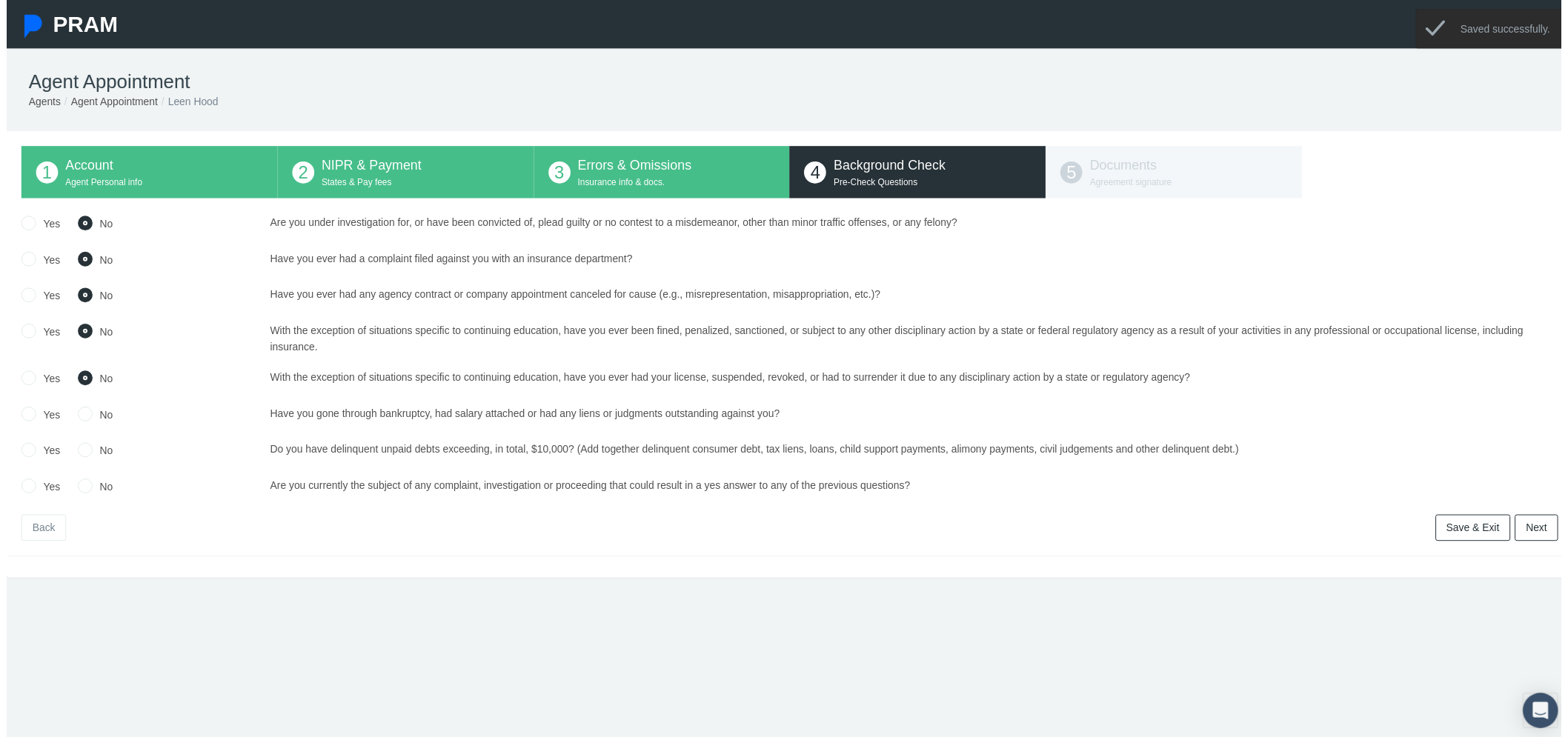
drag, startPoint x: 75, startPoint y: 424, endPoint x: 78, endPoint y: 442, distance: 18.2
click at [75, 425] on div "No" at bounding box center [90, 419] width 36 height 22
click at [78, 418] on input "No" at bounding box center [79, 415] width 15 height 15
radio input "true"
click at [78, 453] on input "No" at bounding box center [79, 452] width 15 height 15
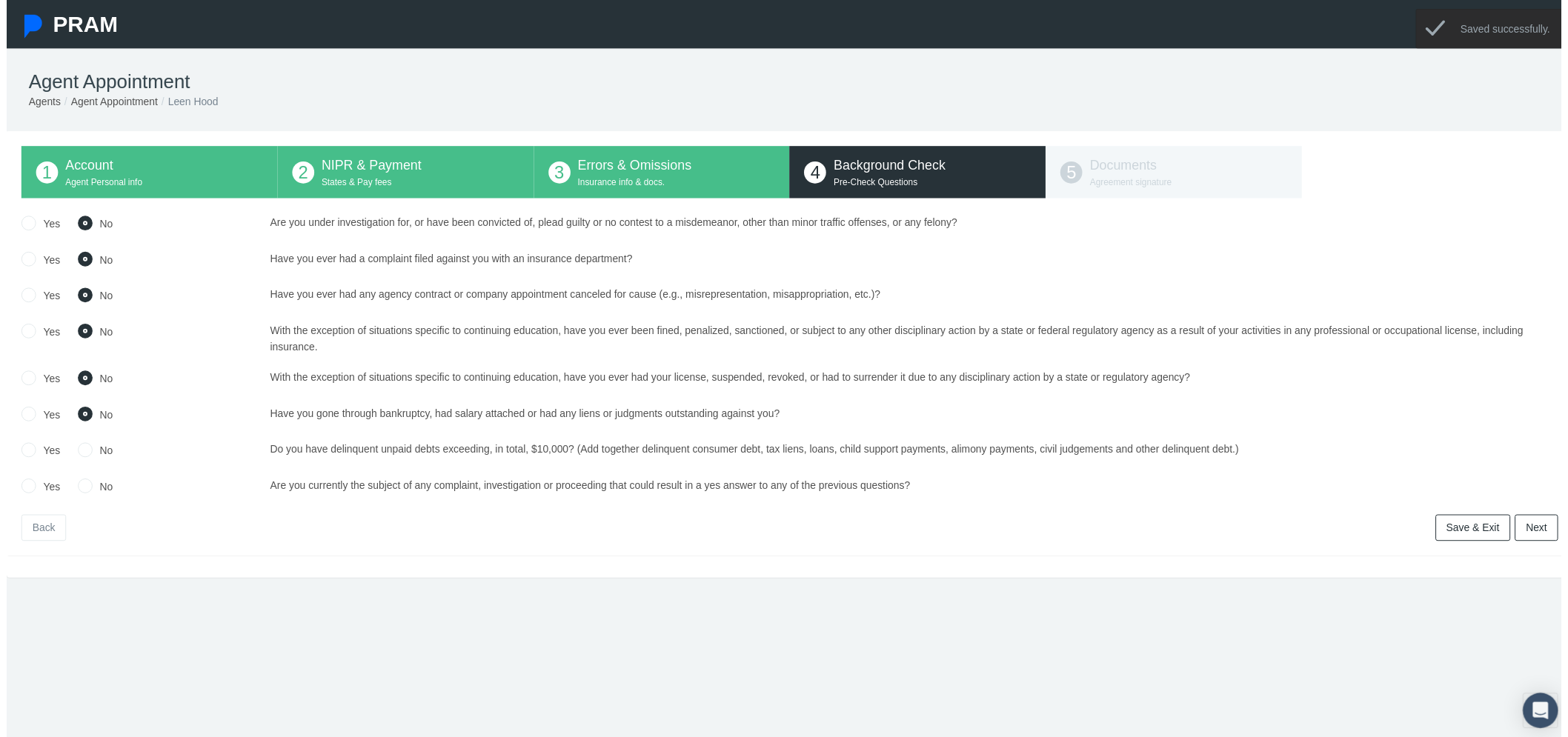
radio input "true"
click at [78, 495] on input "No" at bounding box center [79, 488] width 15 height 15
radio input "true"
click at [1535, 528] on link "Next" at bounding box center [1544, 533] width 44 height 26
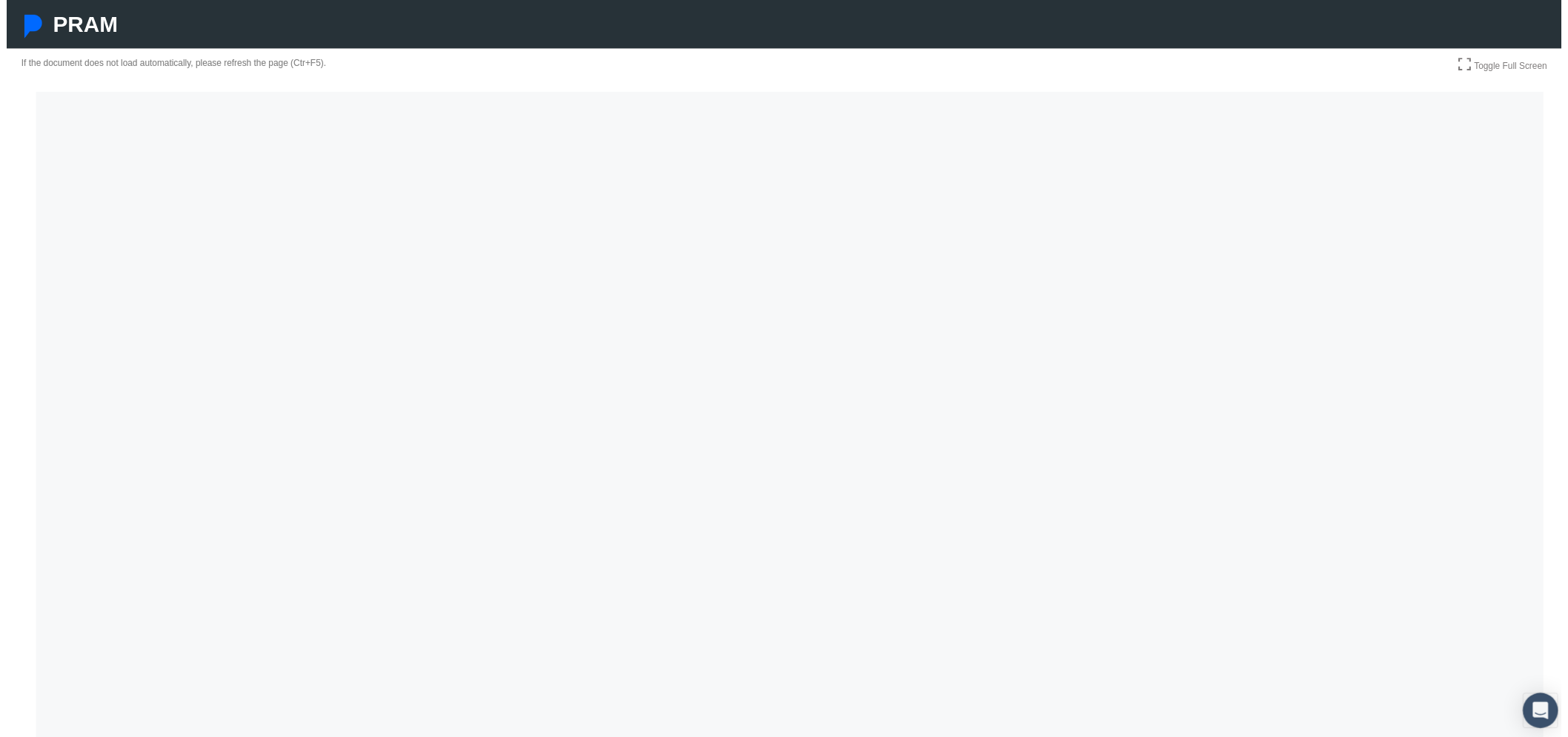
scroll to position [165, 0]
